Goal: Ask a question: Seek information or help from site administrators or community

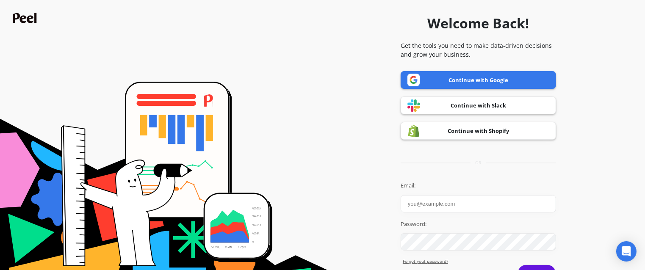
type input "Julia Fenwick"
click at [440, 83] on link "Continue with Google" at bounding box center [479, 80] width 156 height 18
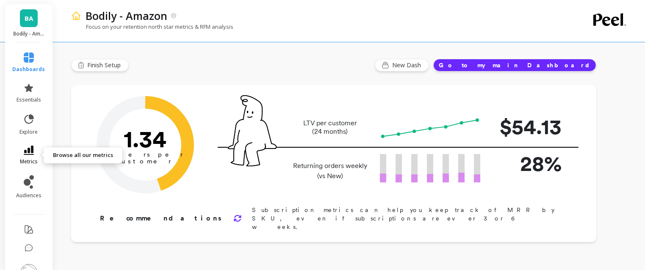
click at [33, 153] on icon at bounding box center [29, 150] width 10 height 9
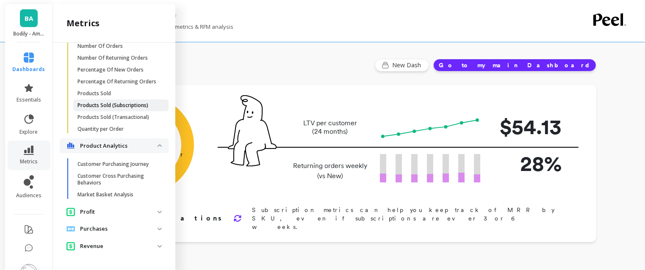
scroll to position [305, 0]
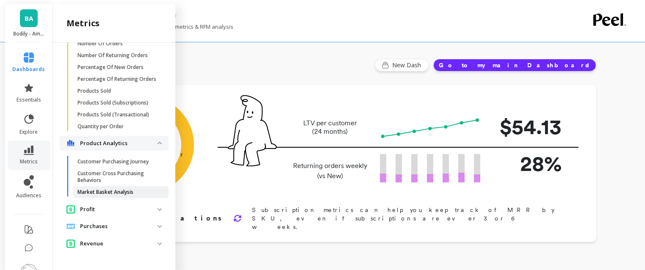
click at [88, 190] on p "Market Basket Analysis" at bounding box center [106, 192] width 56 height 7
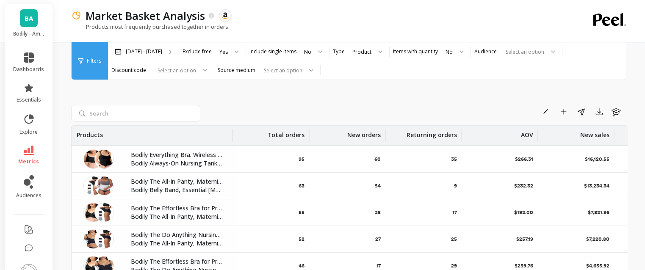
scroll to position [90, 0]
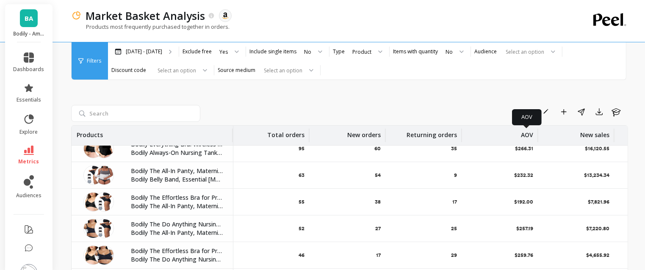
click at [524, 137] on p "AOV" at bounding box center [527, 133] width 12 height 14
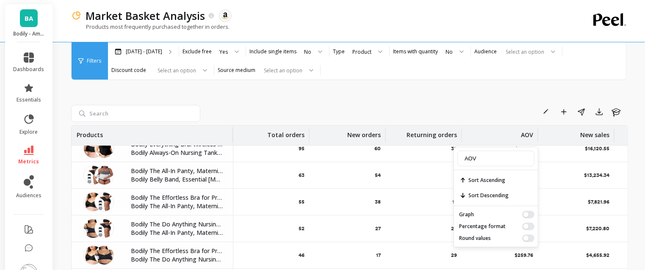
click at [477, 81] on div "Rename Add to Dashboard Share Export Learn Products Total orders New orders Ret…" at bounding box center [349, 223] width 557 height 358
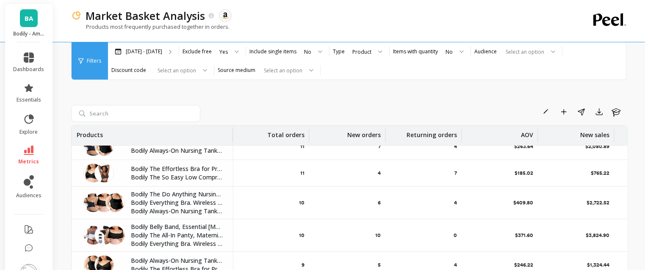
scroll to position [526, 0]
click at [154, 55] on p "Mar 11 - Sep 11" at bounding box center [144, 51] width 36 height 7
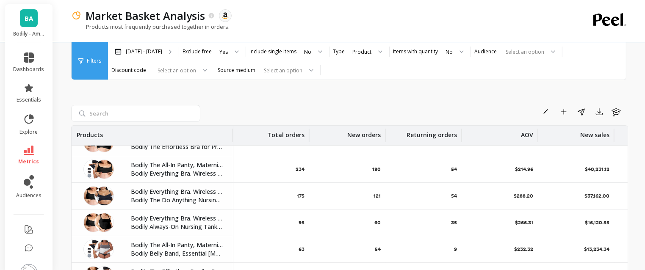
scroll to position [17, 0]
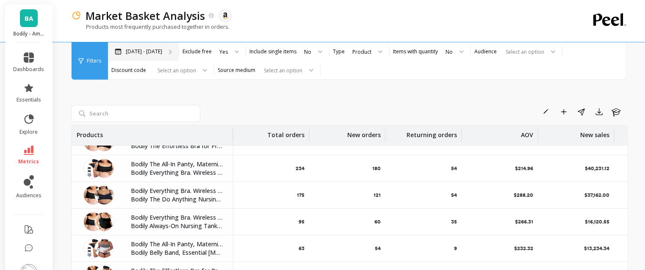
click at [135, 54] on p "Mar 11 - Sep 11" at bounding box center [144, 51] width 36 height 7
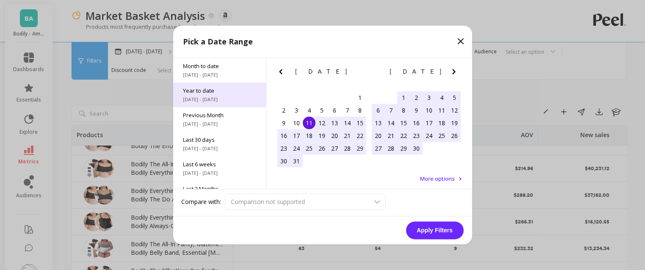
click at [203, 97] on span "[DATE] - [DATE]" at bounding box center [220, 100] width 72 height 7
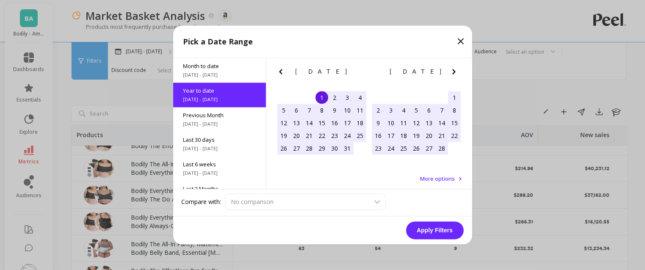
click at [422, 227] on button "Apply Filters" at bounding box center [435, 231] width 58 height 18
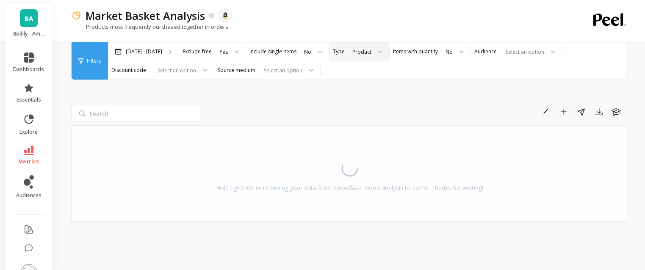
click at [378, 50] on icon at bounding box center [380, 51] width 4 height 3
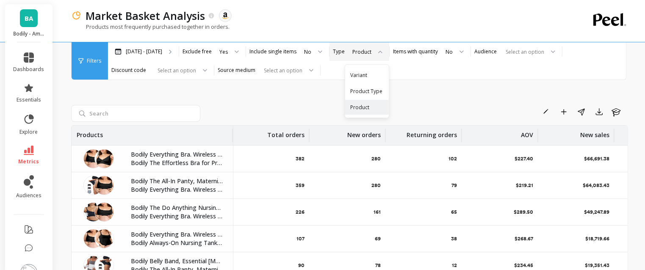
click at [373, 49] on div at bounding box center [378, 51] width 10 height 19
click at [417, 109] on div "Rename Add to Dashboard Share Export Learn" at bounding box center [416, 112] width 425 height 14
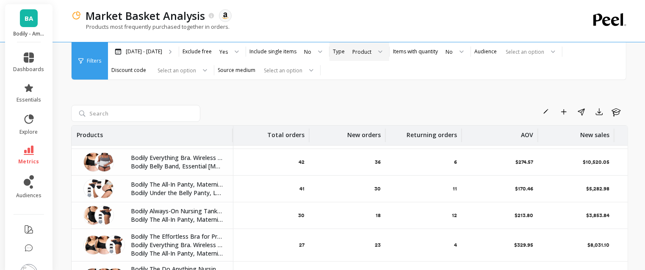
scroll to position [246, 0]
click at [312, 51] on div at bounding box center [317, 51] width 10 height 19
click at [302, 74] on div "Yes" at bounding box center [313, 75] width 22 height 8
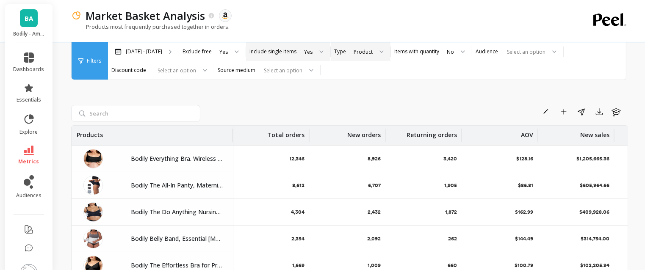
click at [320, 52] on icon at bounding box center [322, 51] width 4 height 3
click at [307, 89] on div "No" at bounding box center [313, 91] width 23 height 8
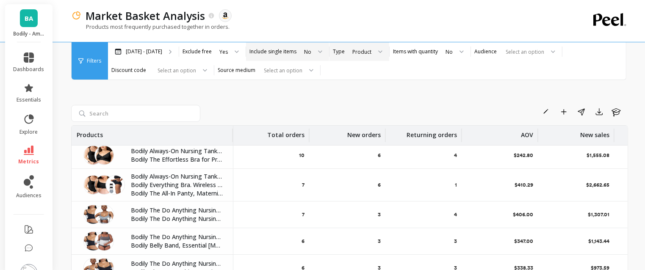
scroll to position [653, 0]
click at [523, 134] on p "AOV" at bounding box center [527, 133] width 12 height 14
click at [492, 90] on div "Rename Add to Dashboard Share Export Learn Products Total orders New orders Ret…" at bounding box center [349, 223] width 557 height 358
click at [96, 57] on div "Filters" at bounding box center [90, 60] width 36 height 37
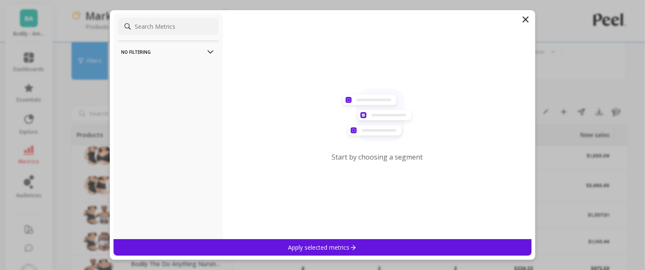
click at [209, 50] on filtering-icon at bounding box center [210, 51] width 9 height 9
click at [525, 20] on icon at bounding box center [525, 19] width 5 height 5
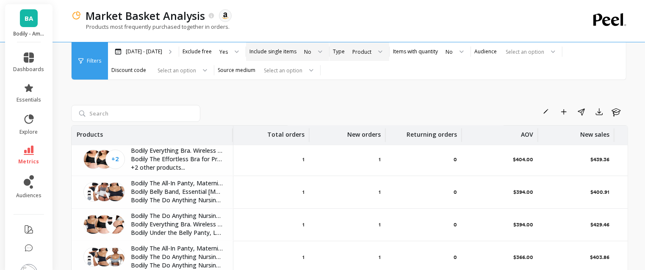
scroll to position [142, 0]
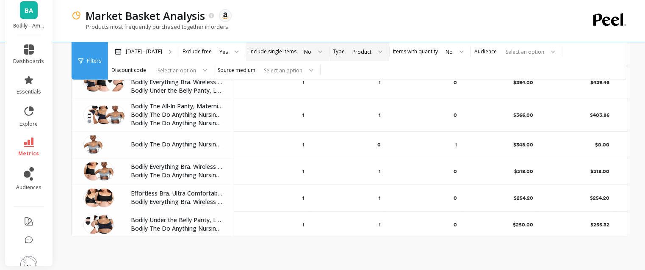
click at [33, 261] on img at bounding box center [28, 264] width 17 height 17
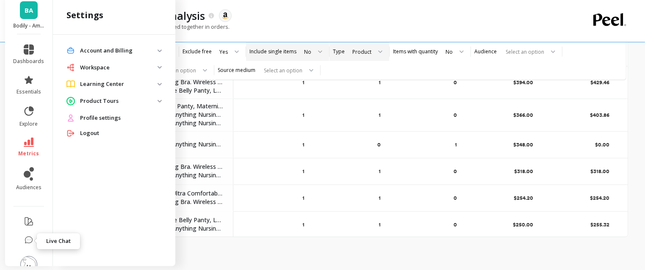
click at [31, 240] on icon at bounding box center [29, 240] width 8 height 8
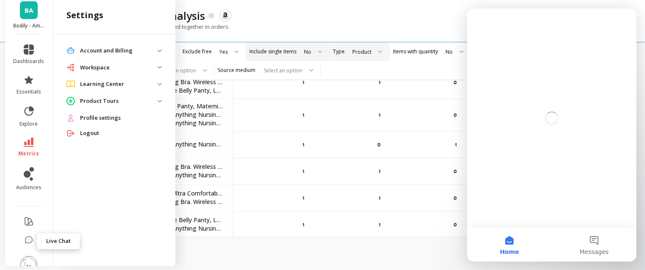
scroll to position [0, 0]
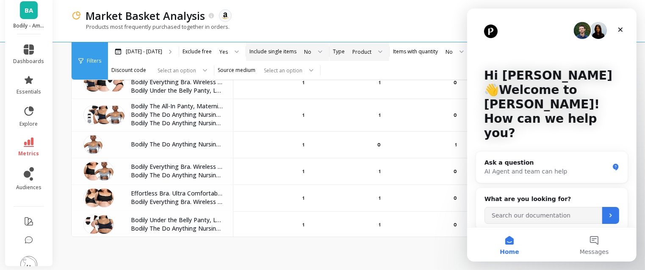
click at [406, 252] on div "Rename Add to Dashboard Share Export Learn Products Total orders New orders Ret…" at bounding box center [349, 81] width 557 height 358
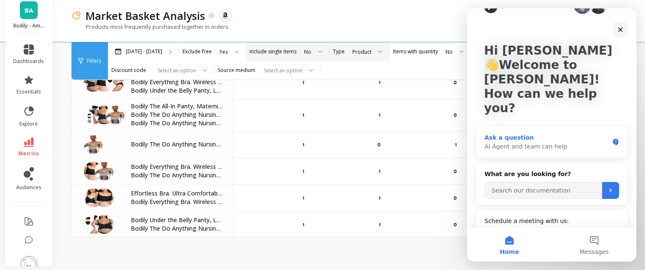
click at [562, 133] on div "Ask a question" at bounding box center [546, 137] width 125 height 9
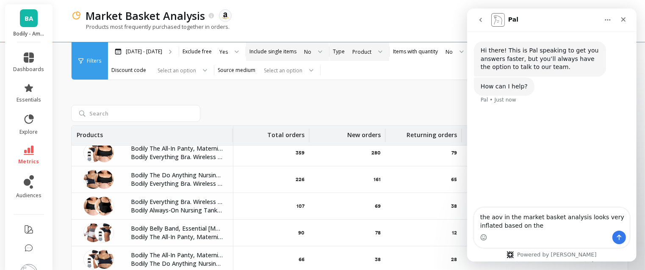
scroll to position [32, 0]
type textarea "the aov in the market basket analysis looks very inflated based on the products…"
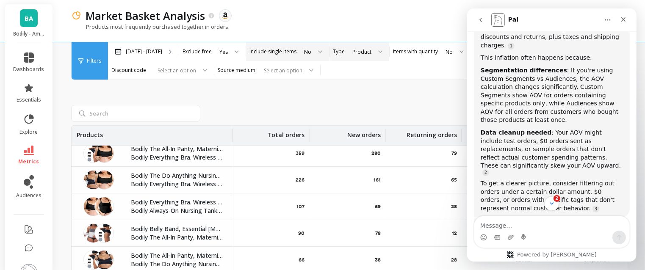
scroll to position [173, 0]
click at [91, 55] on div "Filters" at bounding box center [90, 60] width 36 height 37
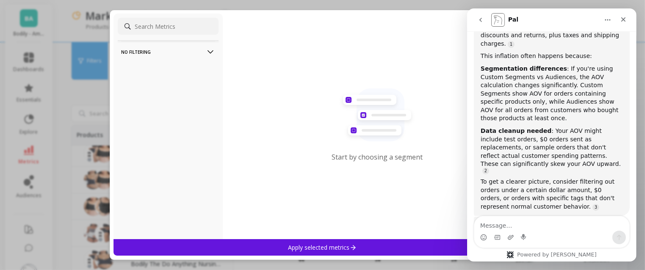
click at [175, 50] on p "No filtering" at bounding box center [168, 52] width 94 height 22
click at [419, 40] on div "Start by choosing a segment" at bounding box center [377, 127] width 309 height 226
click at [573, 19] on div "Pal" at bounding box center [545, 20] width 108 height 14
click at [477, 19] on icon "go back" at bounding box center [480, 20] width 7 height 7
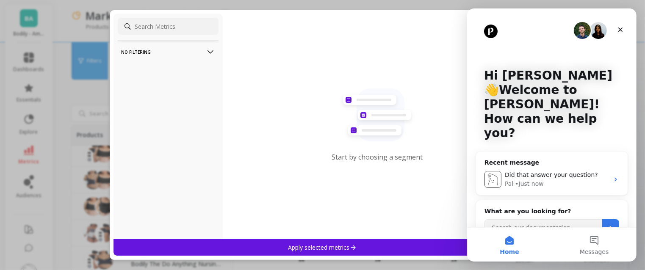
scroll to position [0, 0]
click at [445, 38] on div "Start by choosing a segment" at bounding box center [377, 127] width 309 height 226
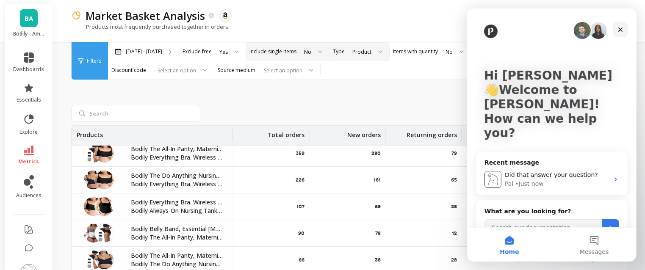
scroll to position [37, 0]
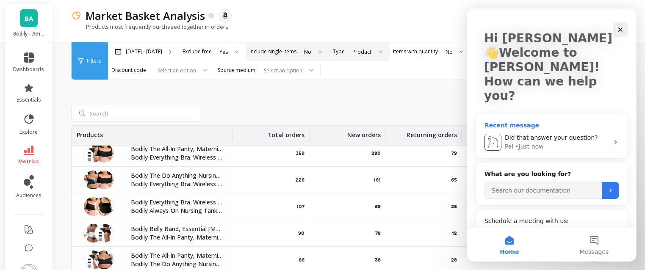
click at [541, 142] on div "• Just now" at bounding box center [529, 146] width 28 height 9
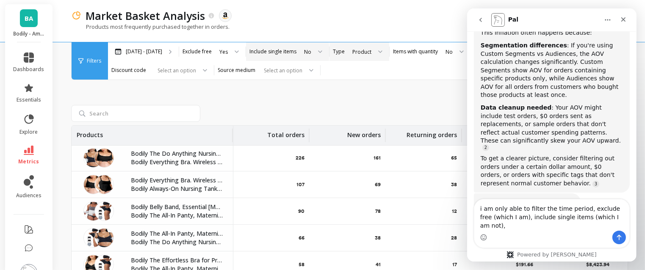
scroll to position [58, 0]
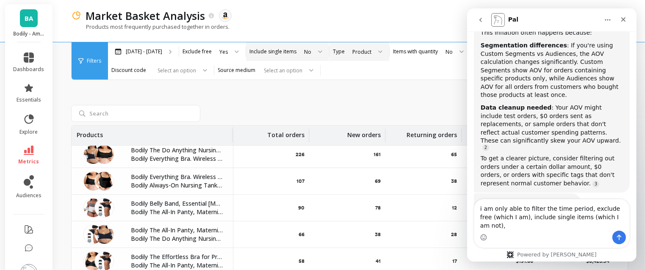
type textarea "i am only able to filter the time period, exclude free (which I am), include si…"
click at [479, 21] on icon "go back" at bounding box center [480, 20] width 7 height 7
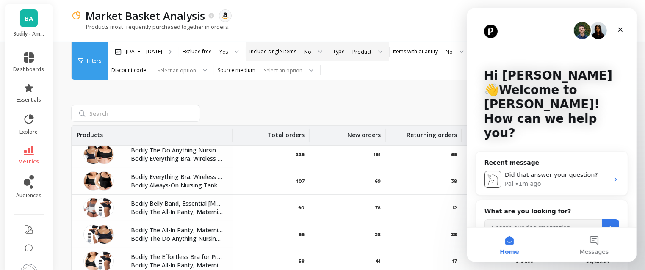
drag, startPoint x: 561, startPoint y: 22, endPoint x: 561, endPoint y: 34, distance: 12.3
click at [561, 34] on div "Intercom messenger" at bounding box center [552, 30] width 136 height 17
click at [508, 247] on button "Home" at bounding box center [509, 245] width 85 height 34
click at [136, 47] on div "[DATE] - [DATE]" at bounding box center [143, 51] width 71 height 19
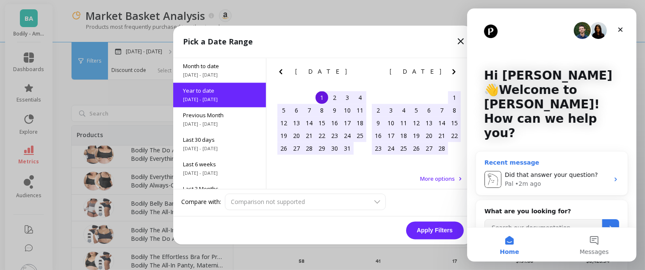
click at [552, 164] on div "Did that answer your question? Pal • 2m ago" at bounding box center [552, 179] width 152 height 31
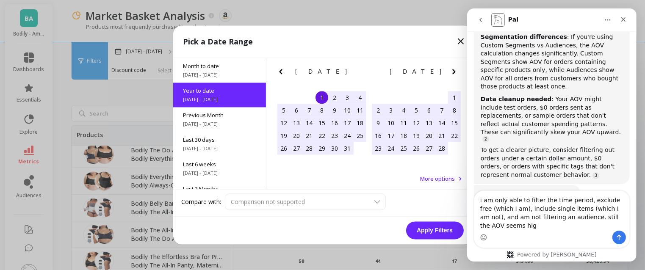
scroll to position [200, 0]
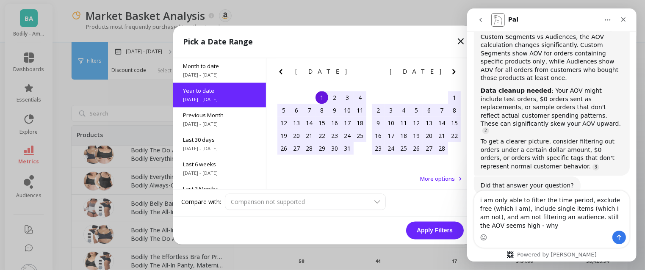
type textarea "i am only able to filter the time period, exclude free (which I am), include si…"
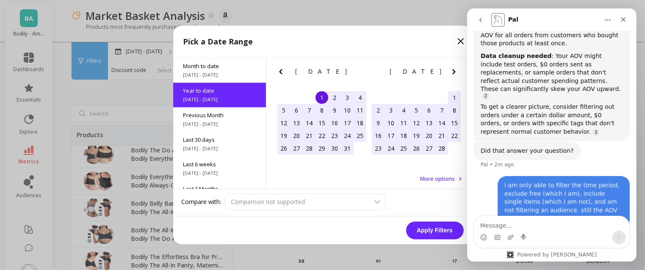
scroll to position [261, 0]
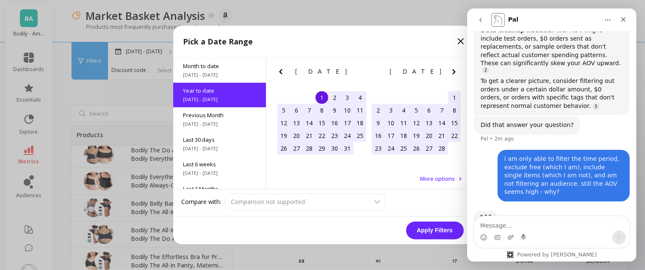
click at [460, 42] on icon at bounding box center [461, 41] width 10 height 10
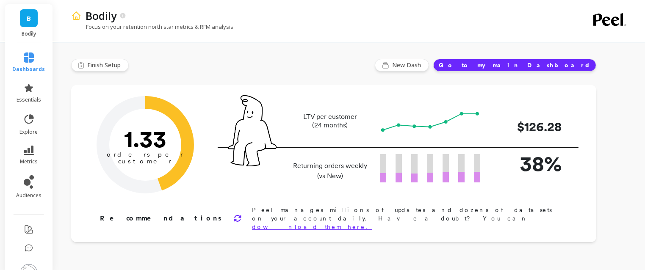
click at [30, 143] on li "metrics" at bounding box center [29, 156] width 43 height 30
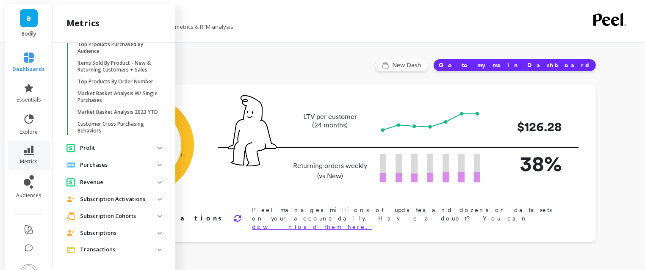
scroll to position [468, 0]
click at [103, 92] on p "Market Basket Analysis W/ Single Purchases" at bounding box center [118, 97] width 81 height 14
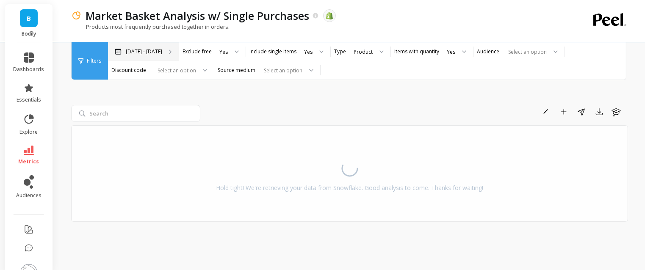
click at [138, 54] on p "[DATE] - [DATE]" at bounding box center [144, 51] width 36 height 7
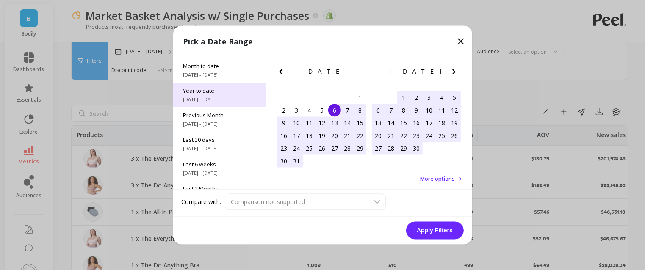
click at [231, 93] on span "Year to date" at bounding box center [220, 91] width 72 height 8
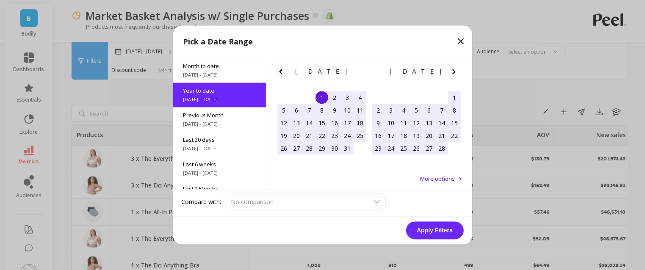
click at [434, 235] on button "Apply Filters" at bounding box center [435, 231] width 58 height 18
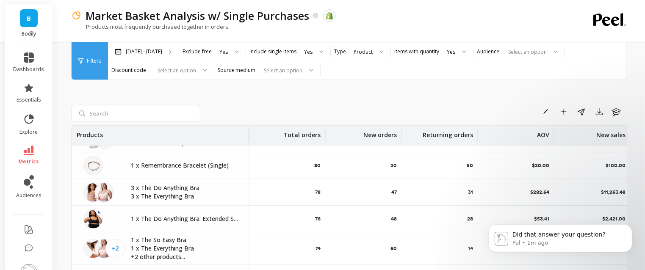
scroll to position [1861, 0]
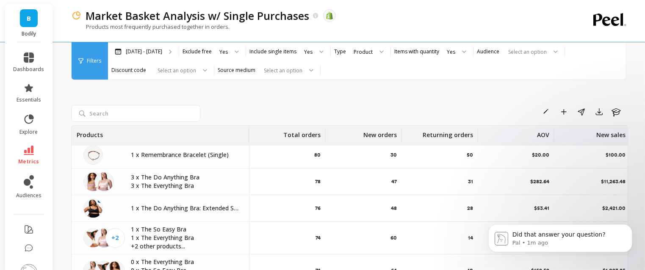
click at [211, 220] on div "1 x The Do Anything Bra: Extended Sizing" at bounding box center [161, 208] width 178 height 26
click at [163, 235] on p "1 x The Everything Bra" at bounding box center [185, 238] width 108 height 8
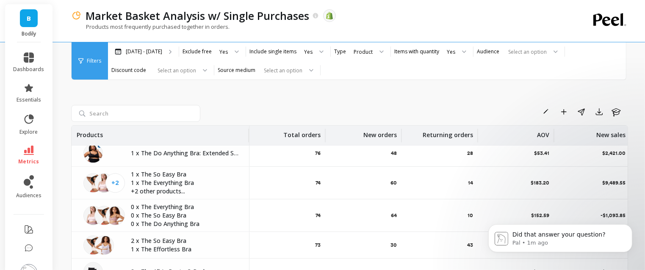
scroll to position [1922, 0]
click at [558, 238] on p "Did that answer your question?" at bounding box center [566, 235] width 109 height 8
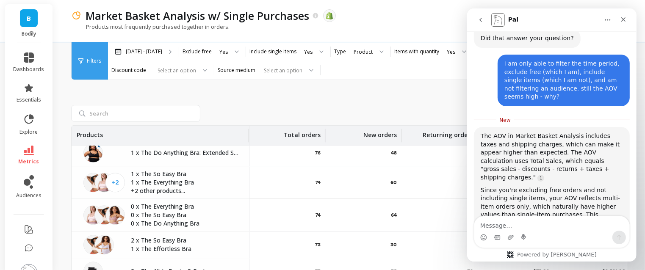
scroll to position [411, 0]
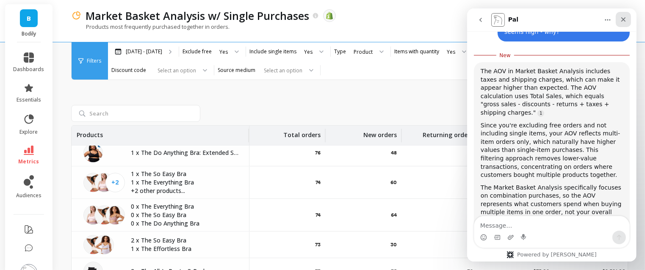
click at [624, 22] on icon "Close" at bounding box center [623, 19] width 7 height 7
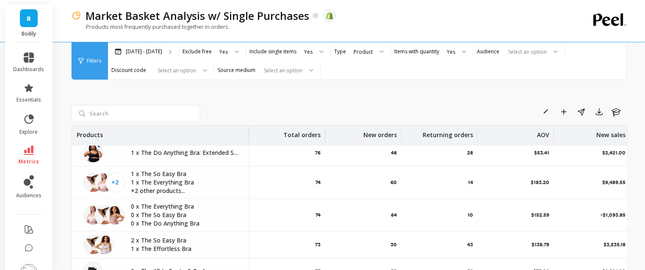
scroll to position [410, 0]
click at [163, 183] on p "1 x The Everything Bra" at bounding box center [185, 182] width 108 height 8
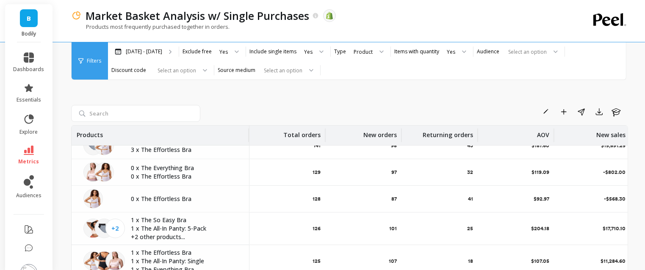
scroll to position [1130, 0]
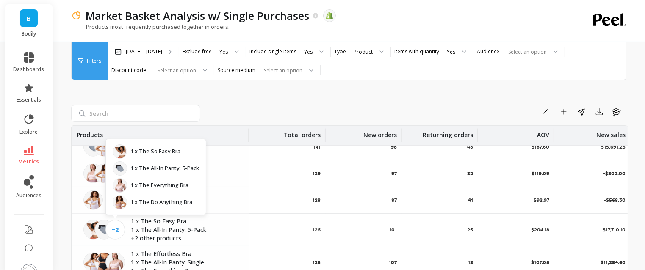
click at [118, 228] on span "+2" at bounding box center [115, 230] width 7 height 8
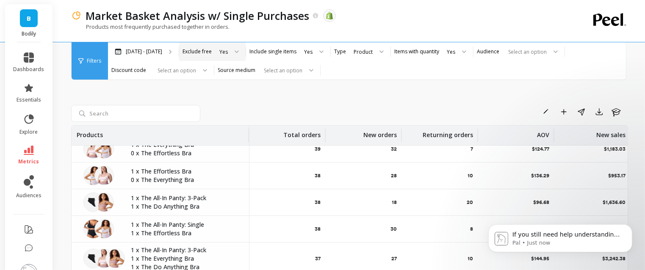
scroll to position [3700, 0]
